Goal: Register for event/course

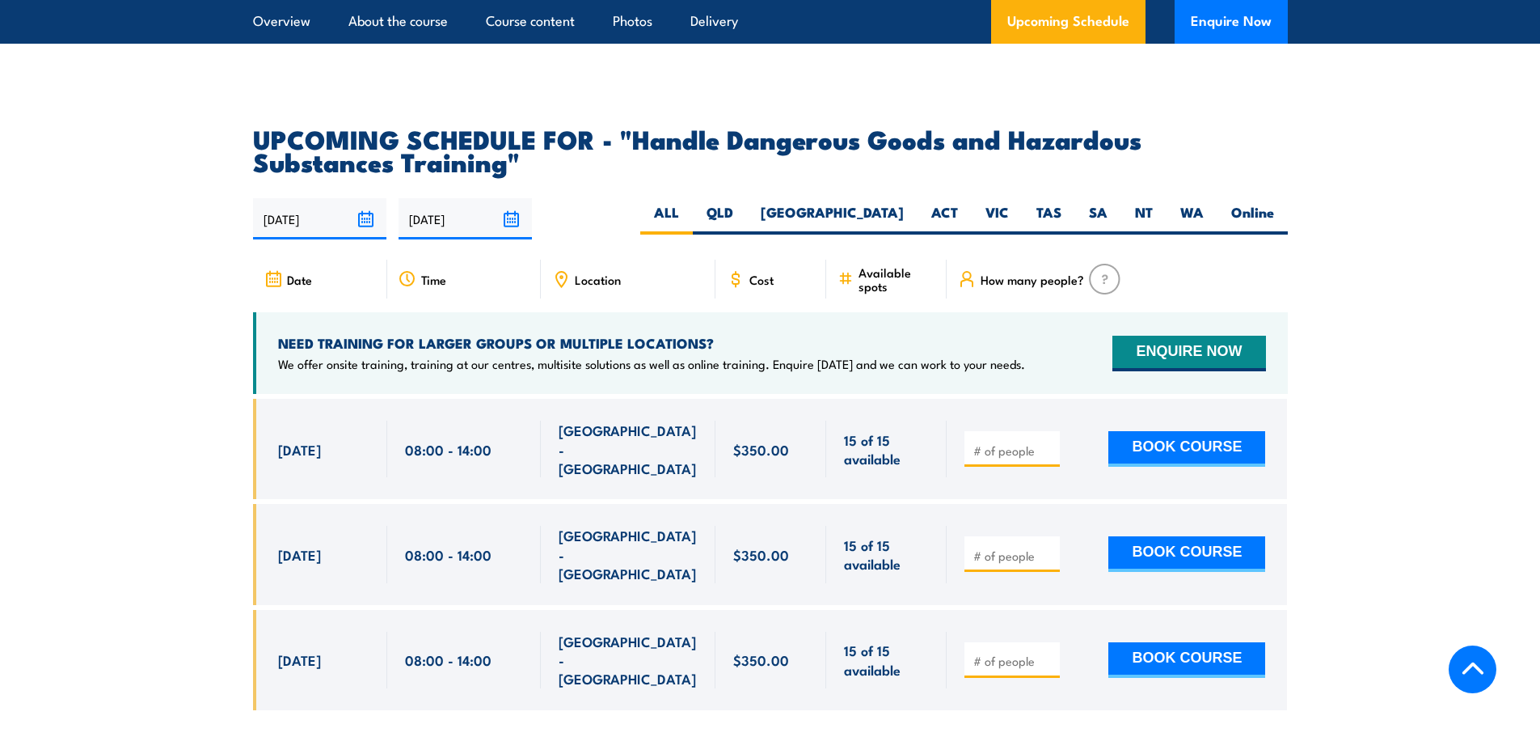
scroll to position [2426, 0]
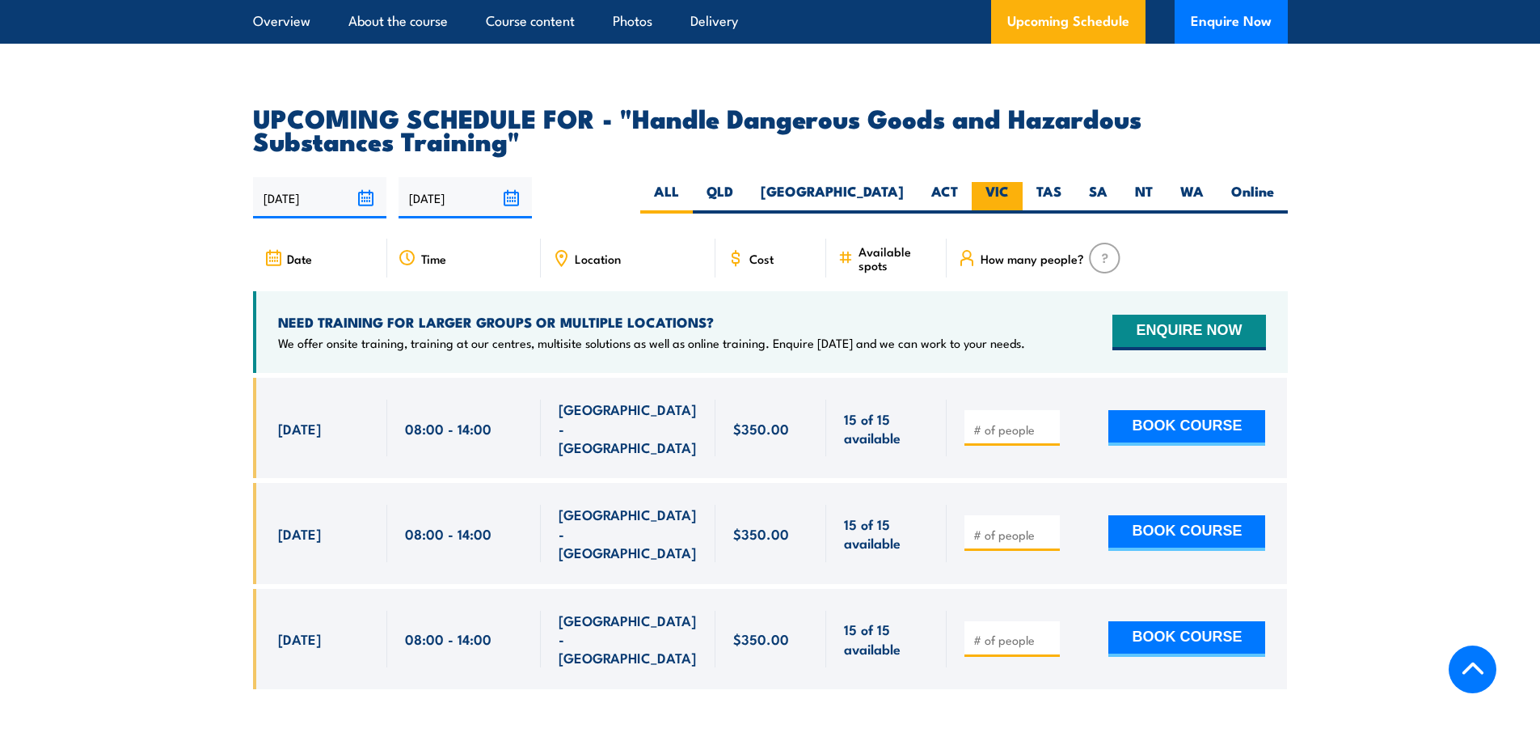
click at [1010, 208] on label "VIC" at bounding box center [997, 198] width 51 height 32
click at [1010, 192] on input "VIC" at bounding box center [1014, 187] width 11 height 11
radio input "true"
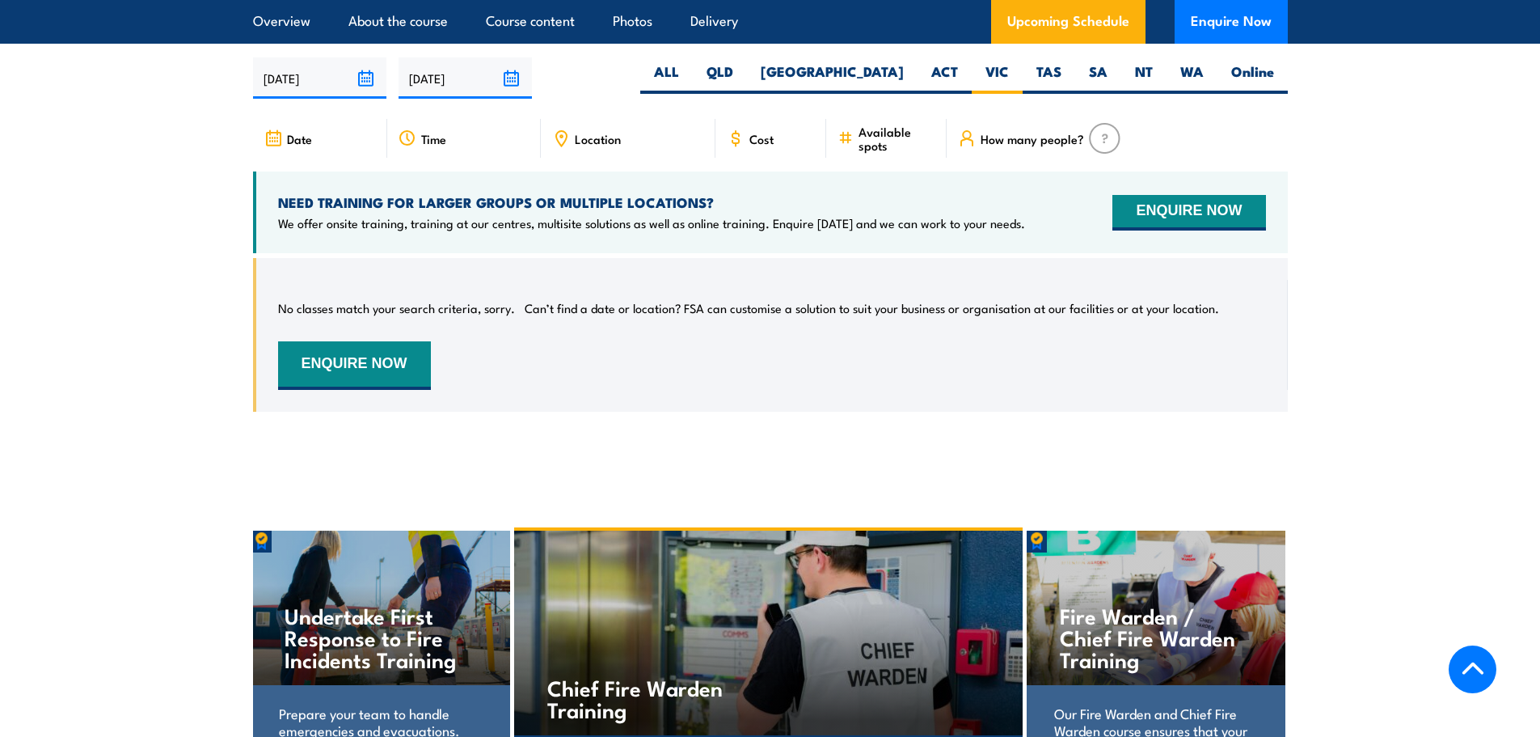
scroll to position [2464, 0]
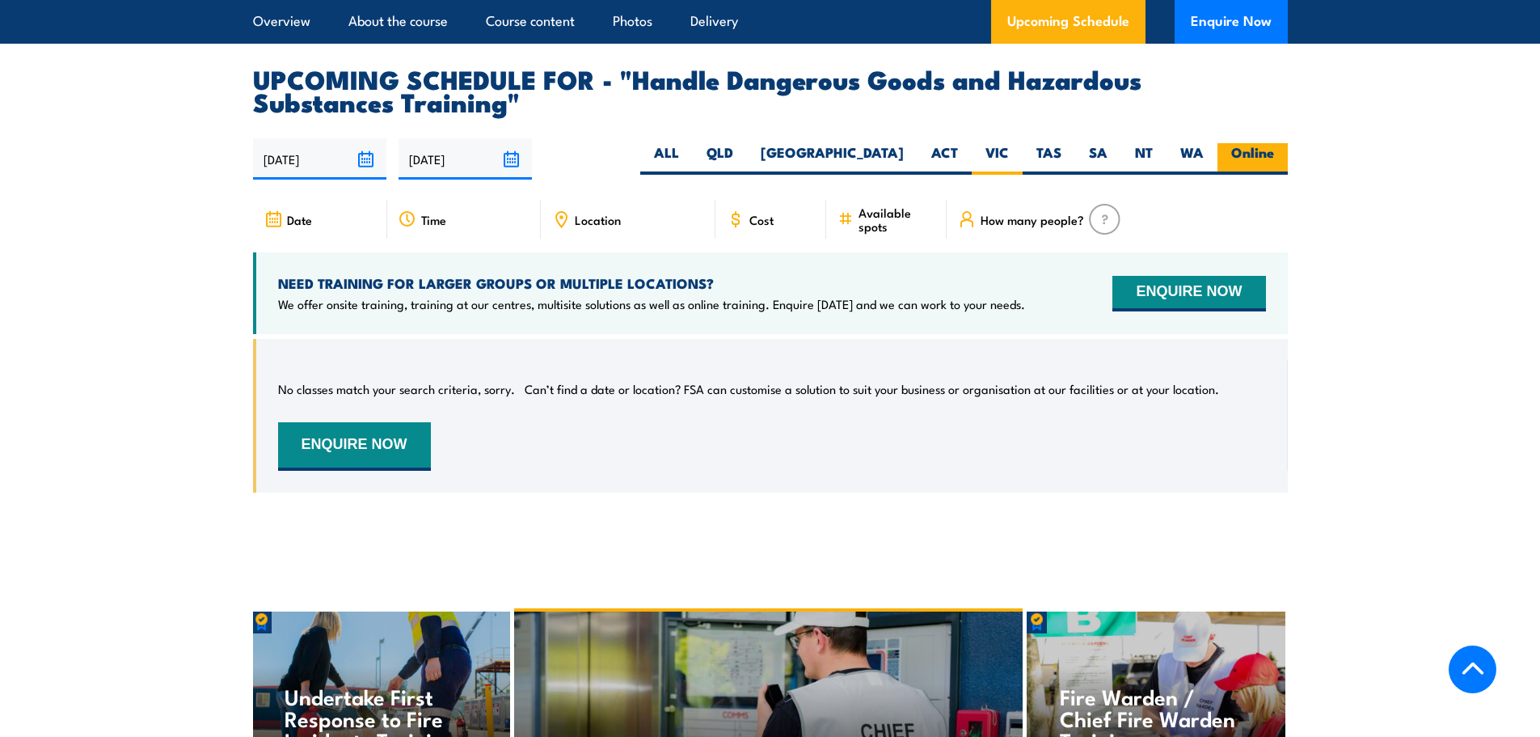
click at [1231, 167] on label "Online" at bounding box center [1253, 159] width 70 height 32
click at [1274, 154] on input "Online" at bounding box center [1279, 148] width 11 height 11
radio input "true"
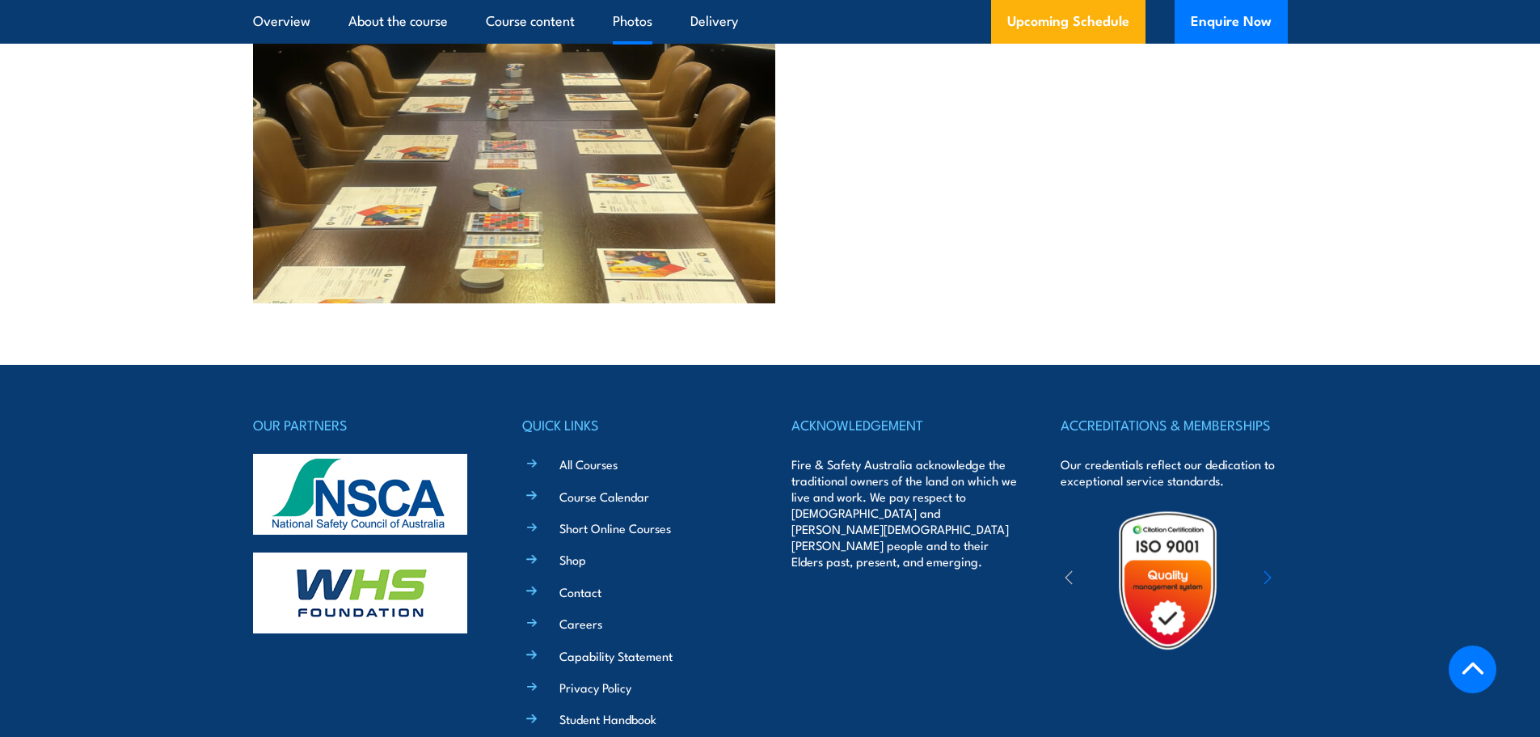
scroll to position [3839, 0]
